Goal: Task Accomplishment & Management: Use online tool/utility

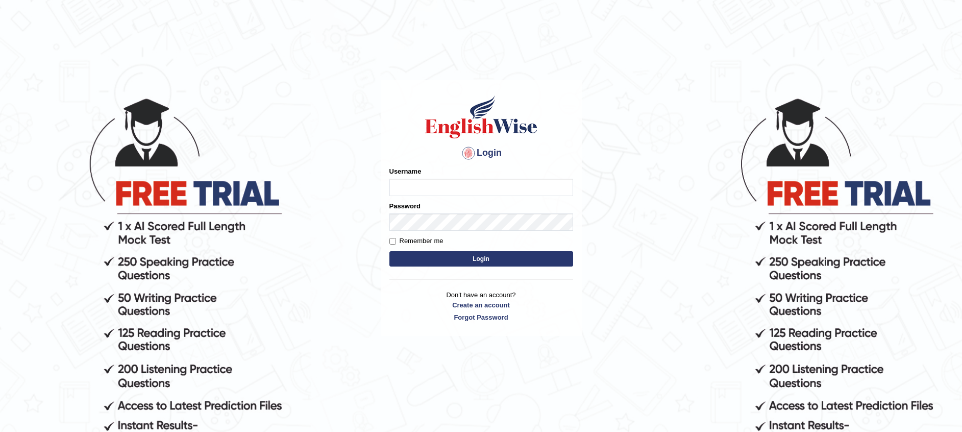
type input "Muhammadshahrukhamjad"
click at [416, 257] on button "Login" at bounding box center [481, 258] width 184 height 15
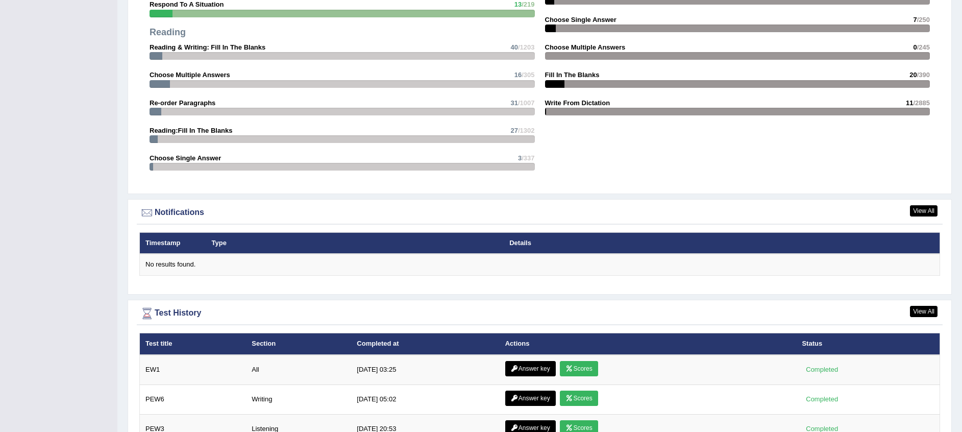
scroll to position [1225, 0]
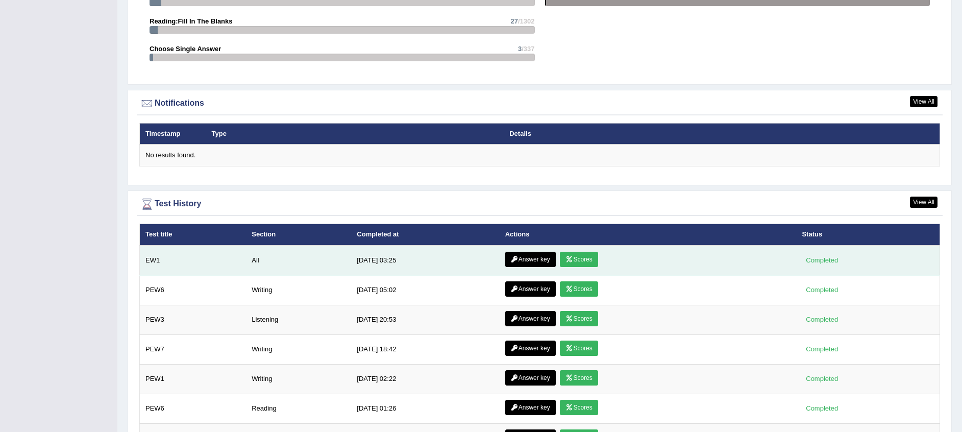
click at [541, 260] on link "Answer key" at bounding box center [530, 259] width 51 height 15
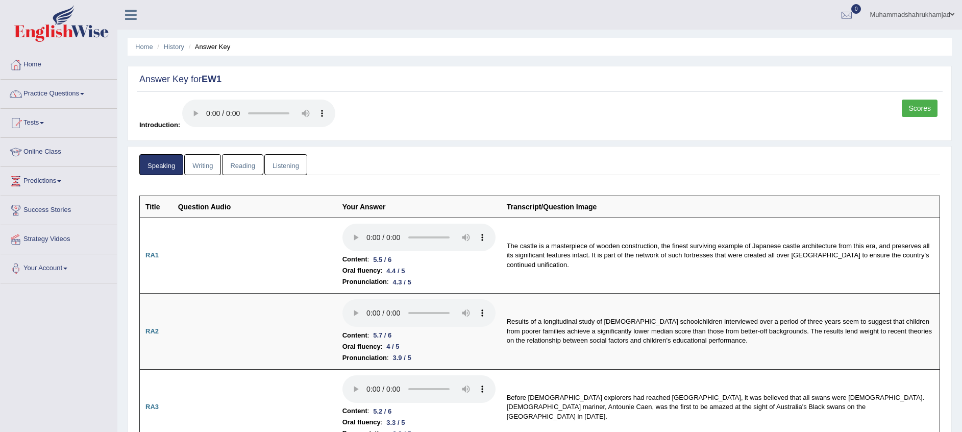
click at [213, 170] on link "Writing" at bounding box center [202, 164] width 37 height 21
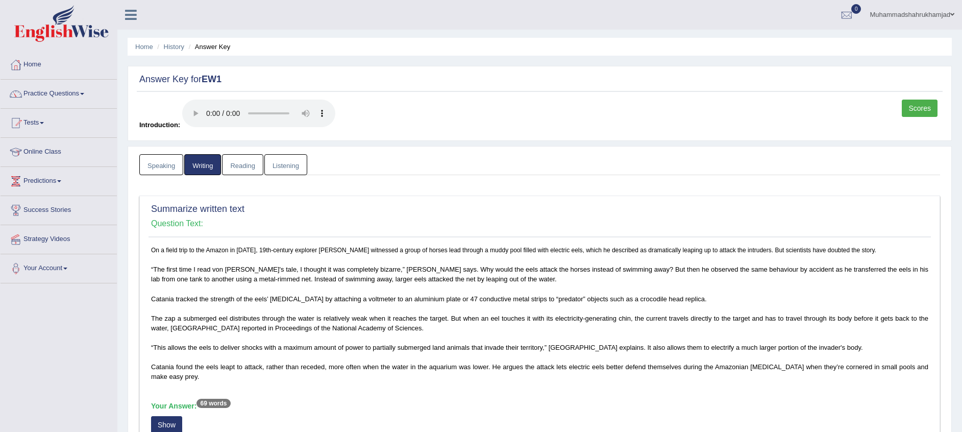
click at [250, 163] on link "Reading" at bounding box center [242, 164] width 41 height 21
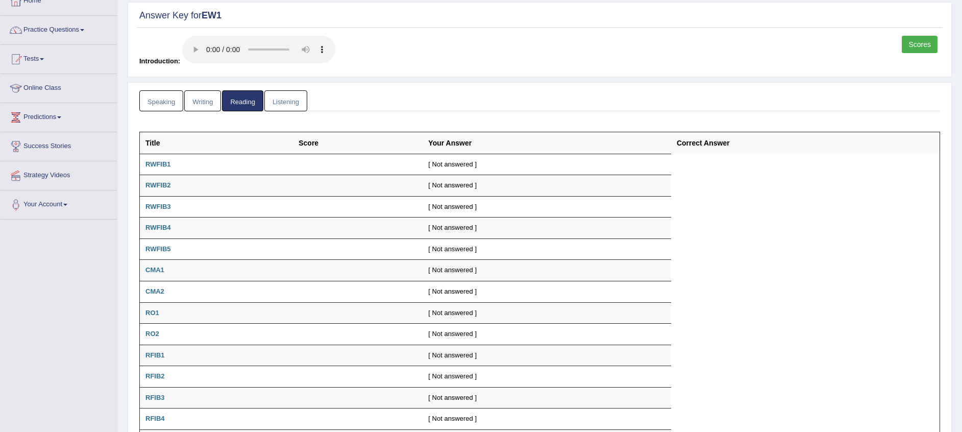
scroll to position [156, 0]
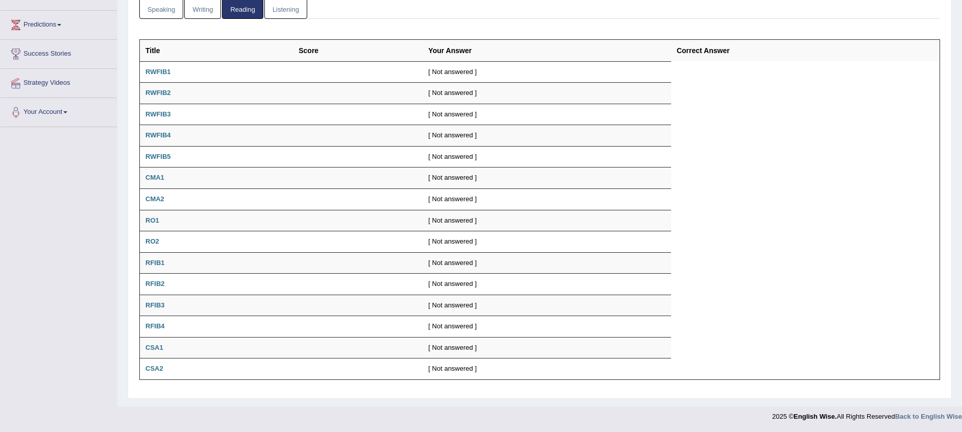
click at [289, 11] on link "Listening" at bounding box center [285, 8] width 43 height 21
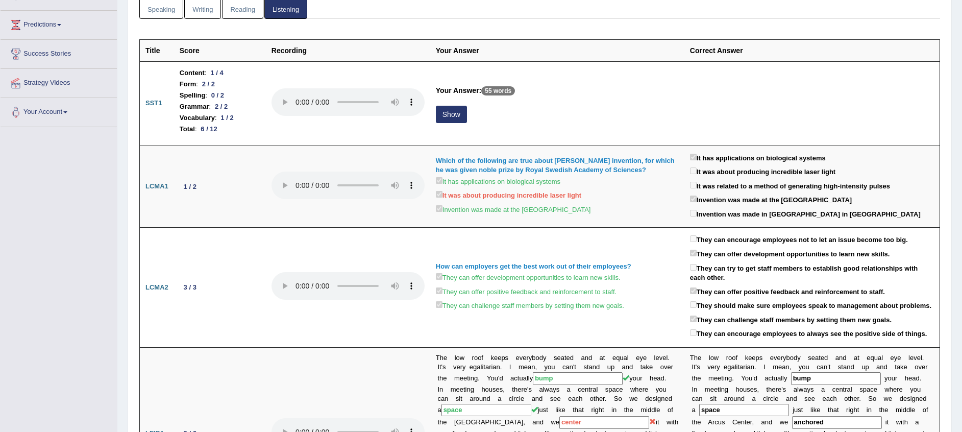
scroll to position [0, 0]
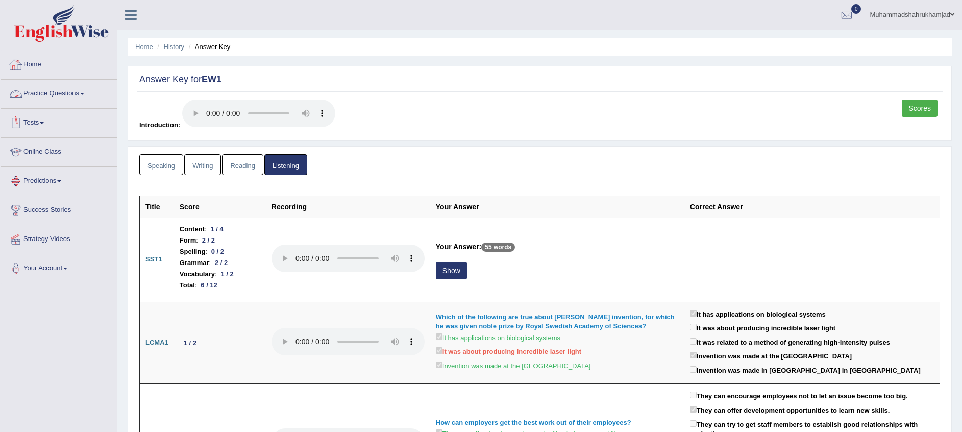
click at [54, 91] on link "Practice Questions" at bounding box center [59, 93] width 116 height 26
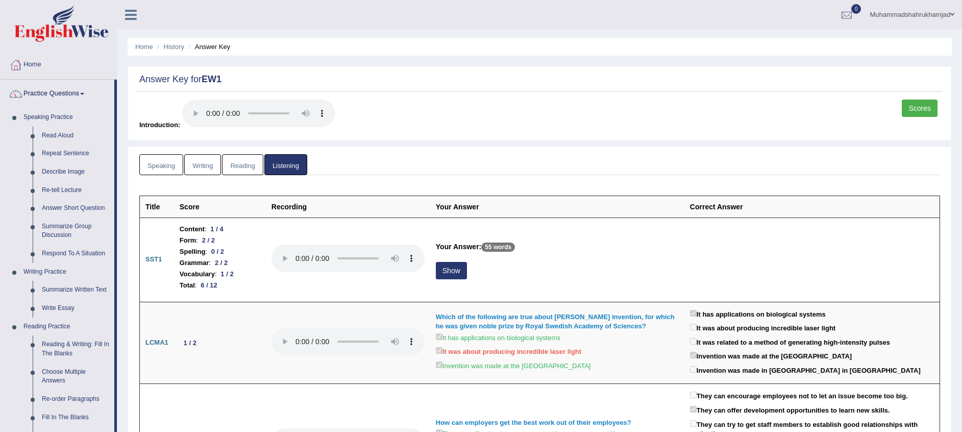
drag, startPoint x: 116, startPoint y: 108, endPoint x: 122, endPoint y: 190, distance: 81.9
click at [477, 169] on ul "Speaking Writing Reading Listening" at bounding box center [539, 164] width 801 height 21
click at [141, 45] on link "Home" at bounding box center [144, 47] width 18 height 8
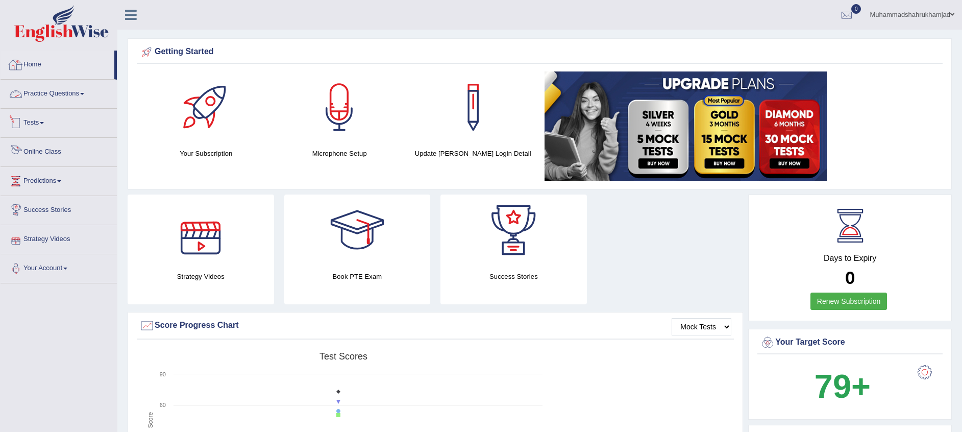
click at [36, 119] on link "Tests" at bounding box center [59, 122] width 116 height 26
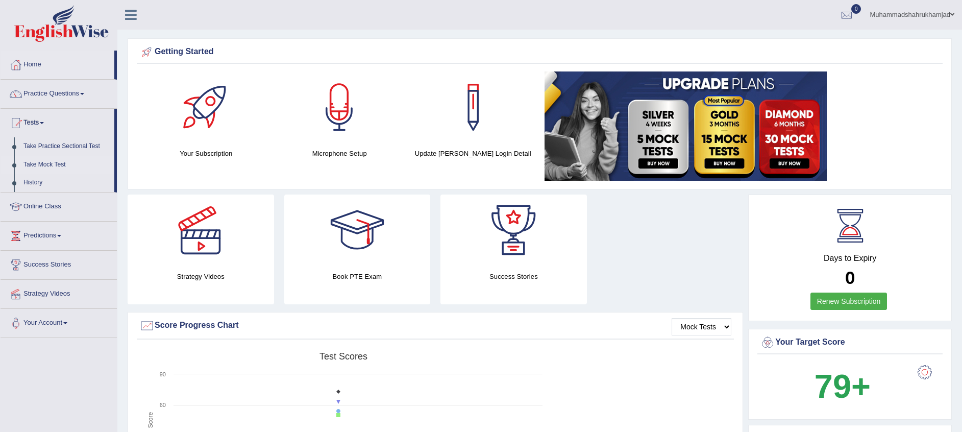
click at [57, 163] on link "Take Mock Test" at bounding box center [66, 165] width 95 height 18
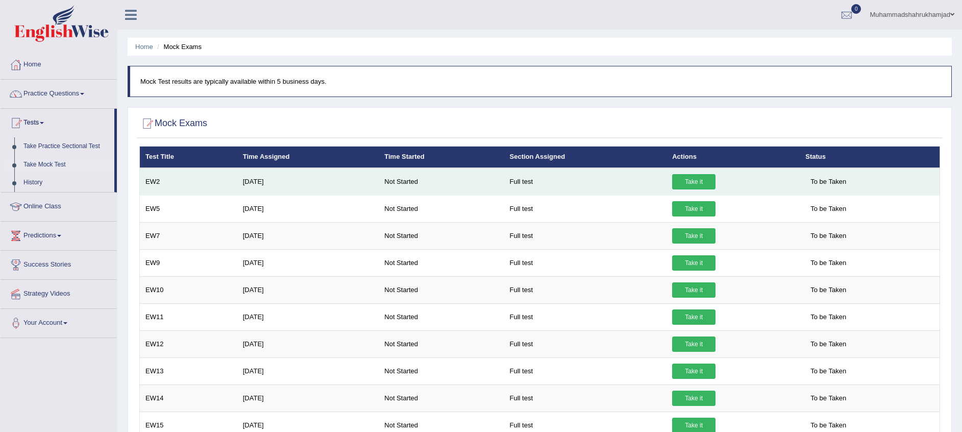
click at [691, 179] on link "Take it" at bounding box center [693, 181] width 43 height 15
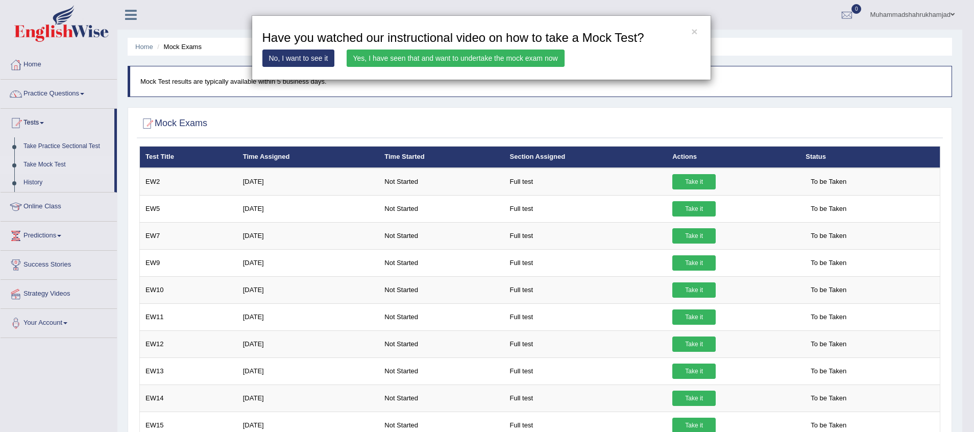
click at [477, 53] on link "Yes, I have seen that and want to undertake the mock exam now" at bounding box center [455, 57] width 218 height 17
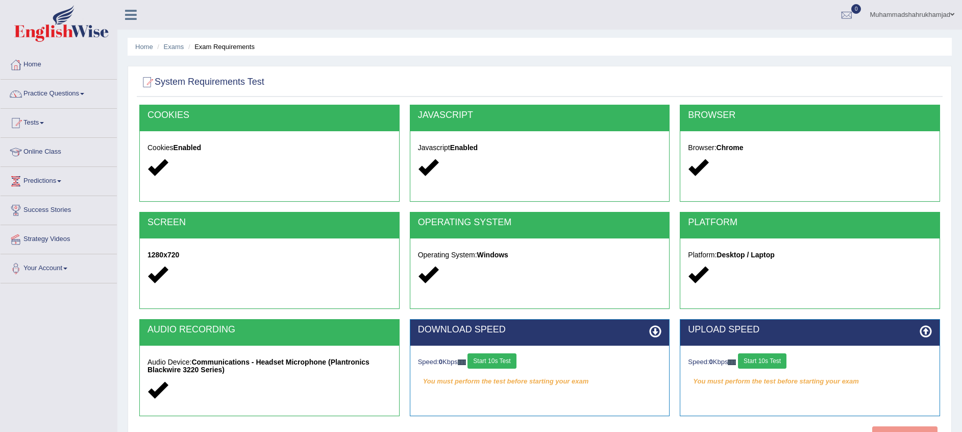
click at [491, 361] on button "Start 10s Test" at bounding box center [491, 360] width 48 height 15
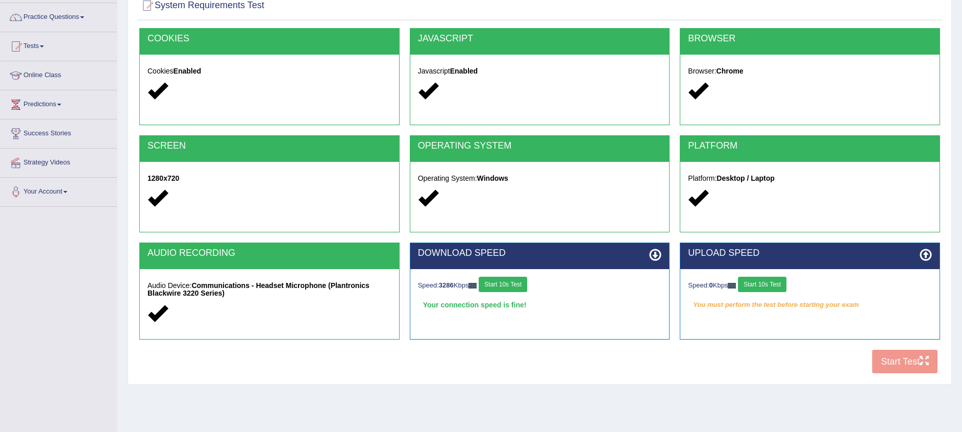
click at [765, 287] on button "Start 10s Test" at bounding box center [762, 284] width 48 height 15
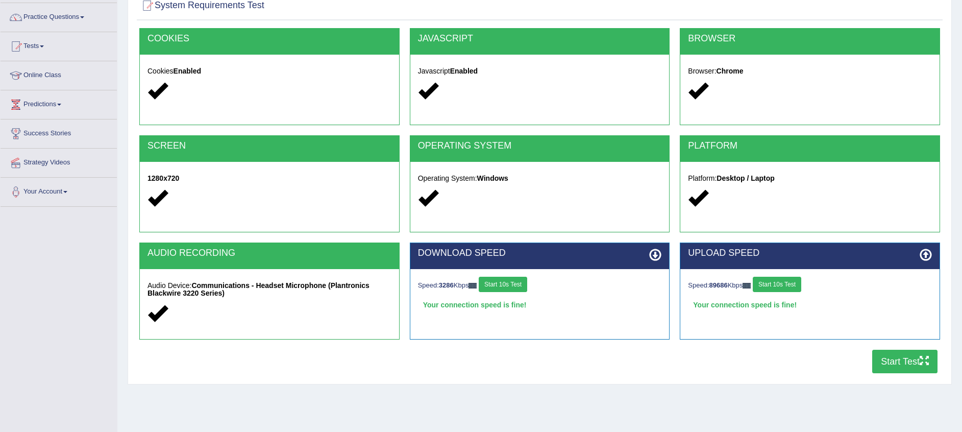
click at [910, 359] on button "Start Test" at bounding box center [904, 361] width 65 height 23
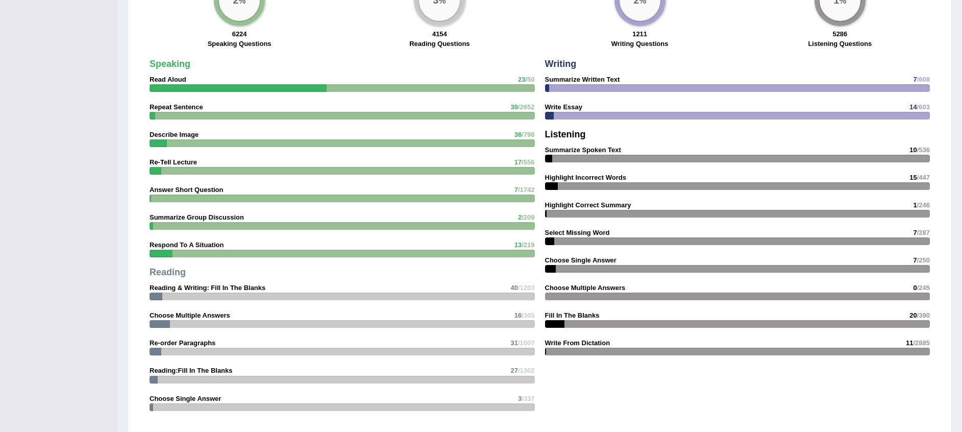
scroll to position [562, 0]
